Goal: Task Accomplishment & Management: Complete application form

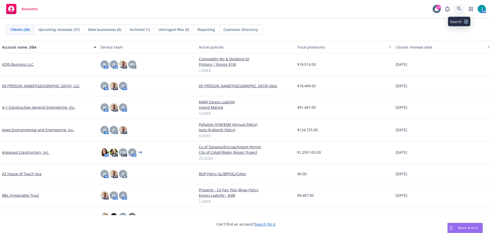
click at [460, 9] on icon at bounding box center [459, 9] width 5 height 5
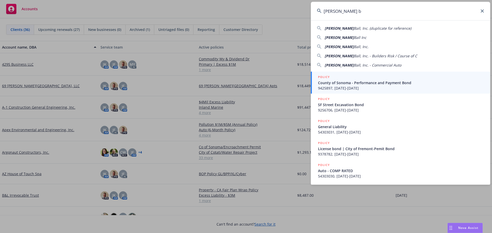
click at [354, 37] on span "Ball Inc" at bounding box center [360, 37] width 13 height 5
type input "[PERSON_NAME] Inc"
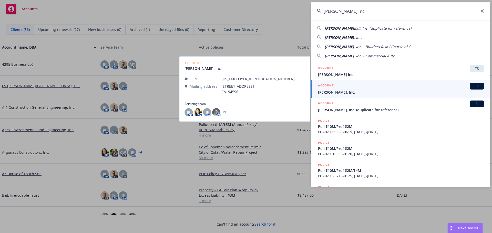
click at [473, 88] on span "BI" at bounding box center [476, 86] width 10 height 5
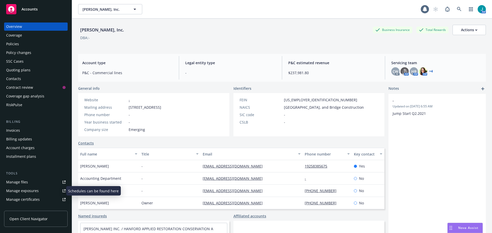
click at [18, 190] on div "Manage exposures" at bounding box center [22, 191] width 33 height 8
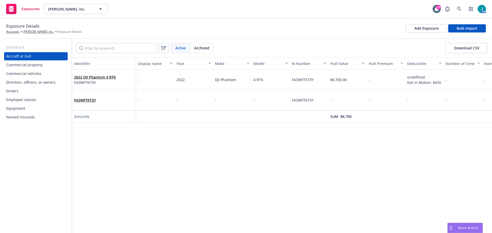
click at [16, 90] on div "Drivers" at bounding box center [12, 91] width 12 height 8
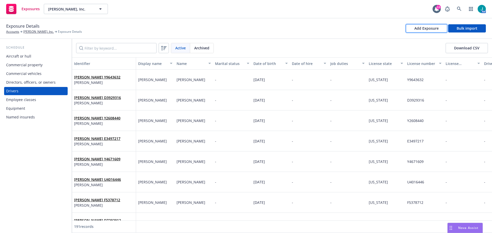
click at [437, 29] on div "Add Exposure" at bounding box center [426, 29] width 24 height 8
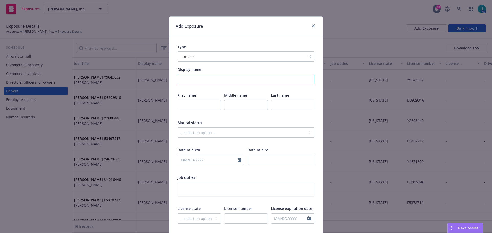
click at [226, 81] on input "Display name" at bounding box center [245, 79] width 137 height 10
type input "Billy Beltran"
type input "Billy"
type input "Beltran"
select select "8"
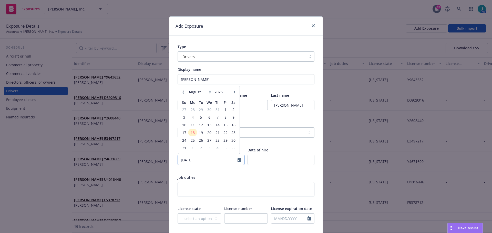
type input "09/14/2001"
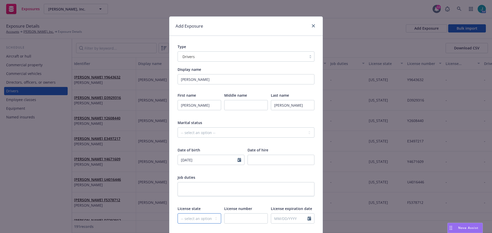
click at [193, 220] on select "-- select an option -- Alaska Alabama Arkansas American Samoa Arizona Californi…" at bounding box center [199, 219] width 44 height 10
select select "CA"
click at [177, 214] on select "-- select an option -- Alaska Alabama Arkansas American Samoa Arizona Californi…" at bounding box center [199, 219] width 44 height 10
click at [242, 216] on input "text" at bounding box center [246, 219] width 44 height 10
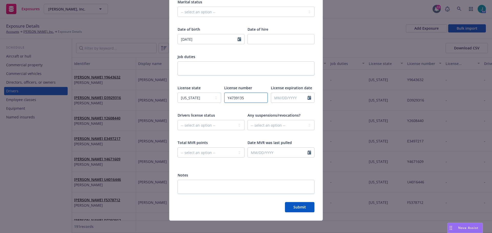
scroll to position [125, 0]
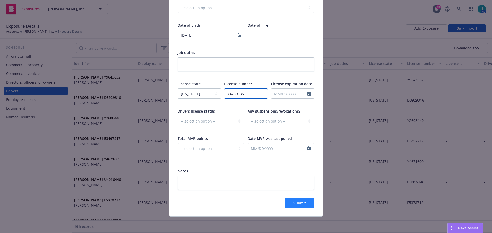
type input "Y4739135"
click at [299, 200] on button "Submit" at bounding box center [299, 203] width 29 height 10
